Goal: Find specific page/section: Locate a particular part of the current website

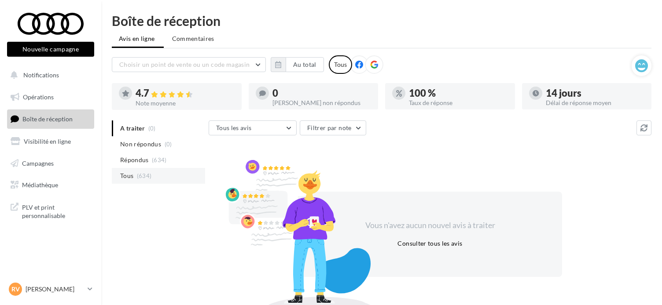
click at [137, 173] on span "(634)" at bounding box center [144, 175] width 15 height 7
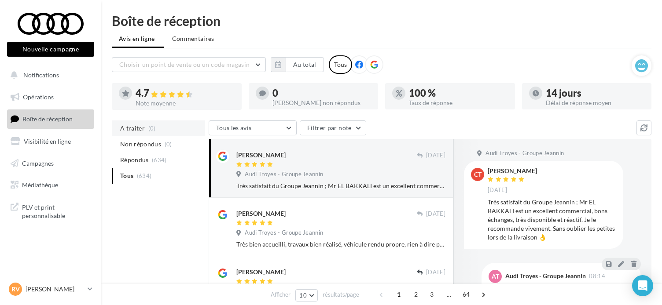
click at [131, 125] on span "A traiter" at bounding box center [132, 128] width 25 height 9
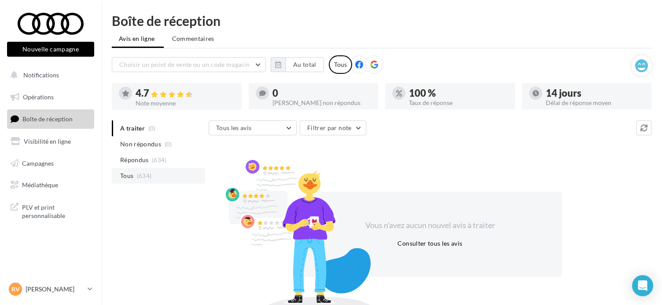
click at [138, 171] on li "Tous (634)" at bounding box center [158, 176] width 93 height 16
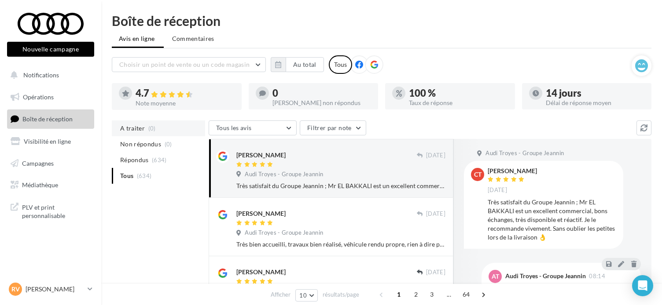
click at [136, 132] on span "A traiter" at bounding box center [132, 128] width 25 height 9
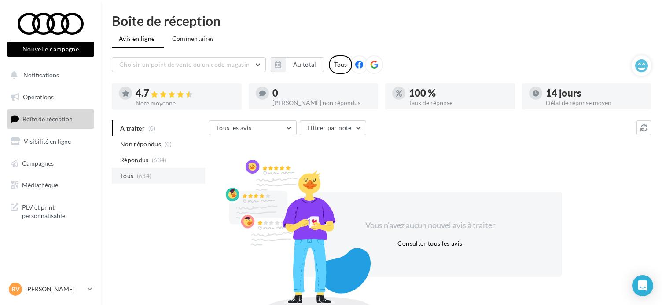
click at [130, 176] on span "Tous" at bounding box center [126, 176] width 13 height 9
